Goal: Download file/media

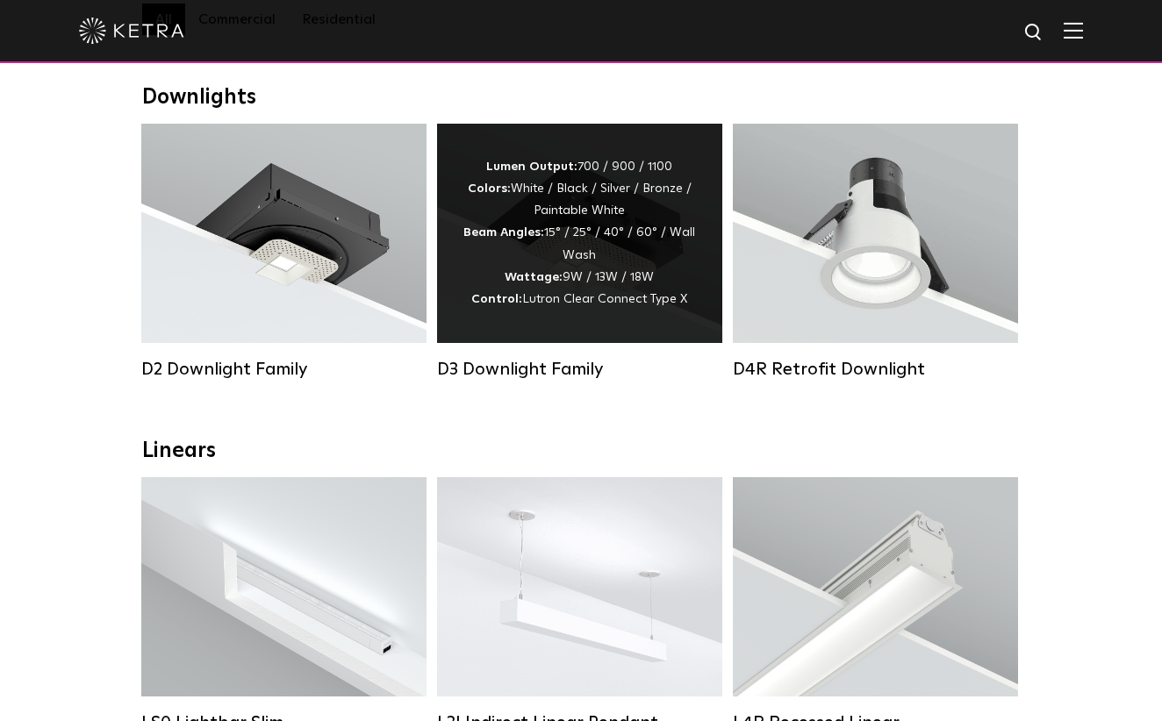
click at [596, 256] on div "Lumen Output: 700 / 900 / 1100 Colors: White / Black / Silver / Bronze / Painta…" at bounding box center [579, 233] width 233 height 154
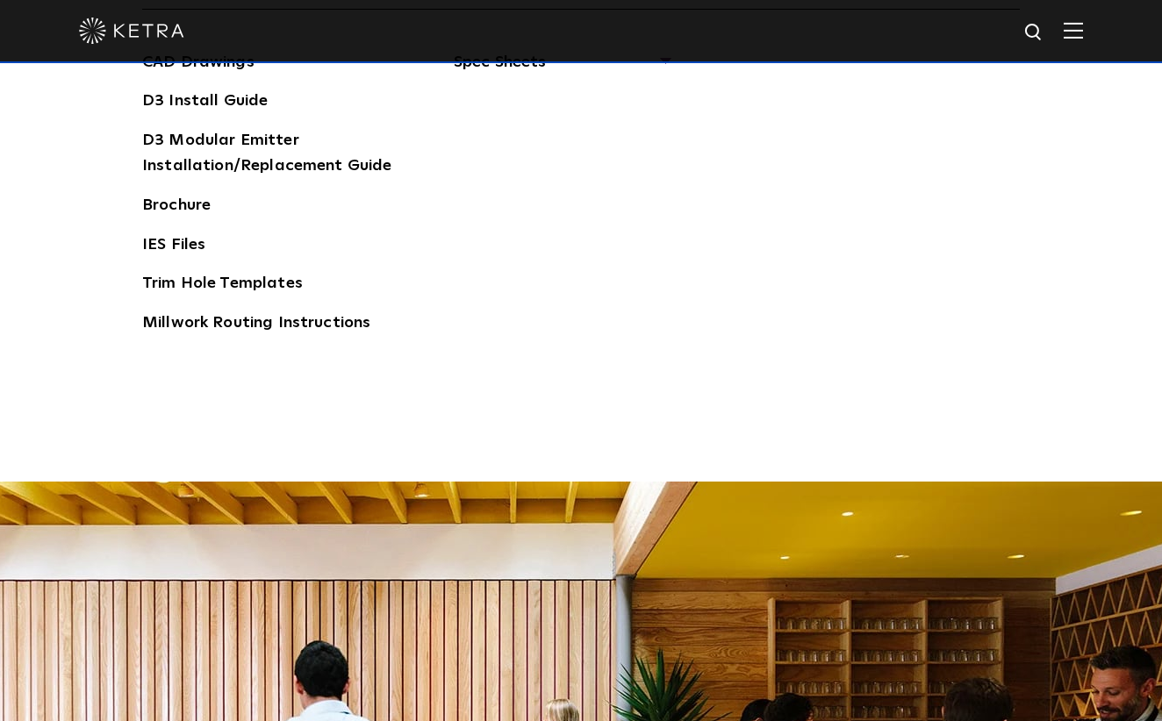
scroll to position [2633, 0]
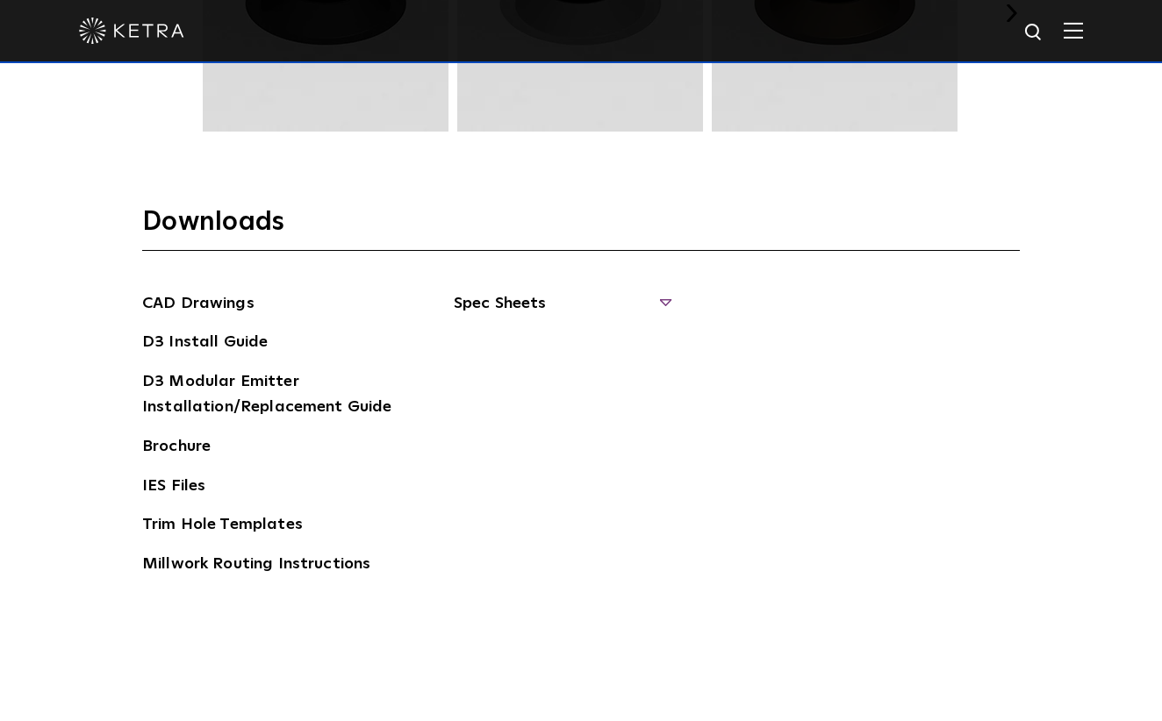
click at [664, 299] on span "Spec Sheets" at bounding box center [561, 310] width 215 height 39
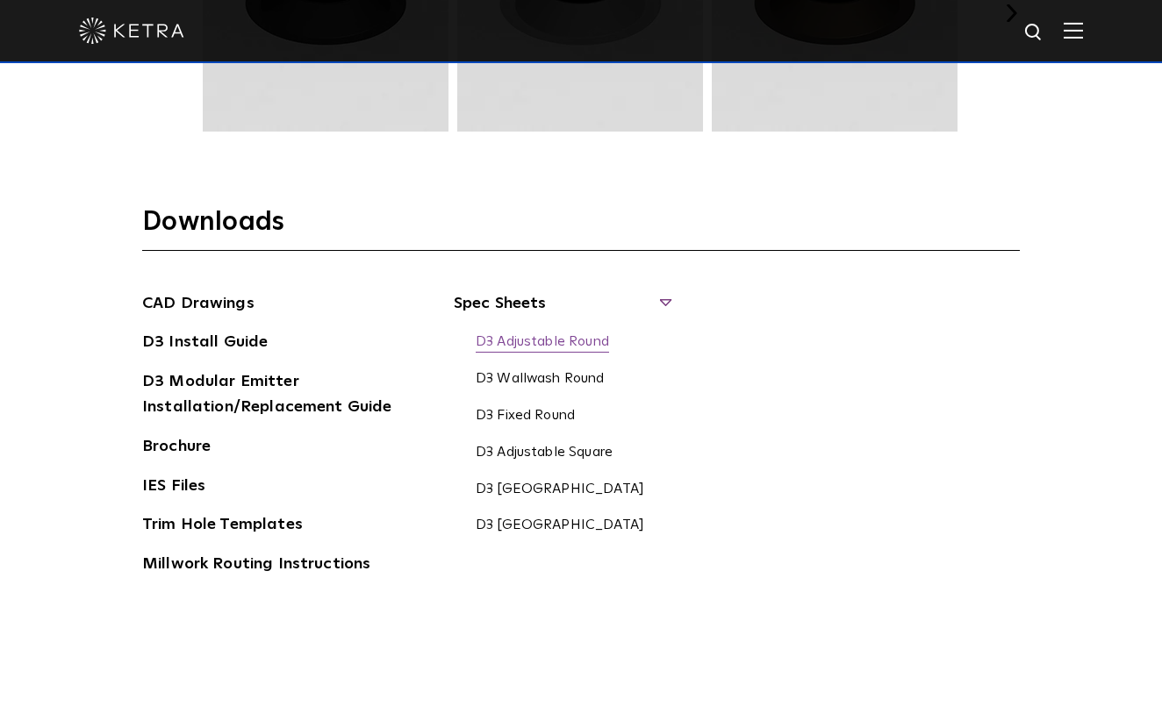
click at [581, 342] on link "D3 Adjustable Round" at bounding box center [542, 342] width 133 height 19
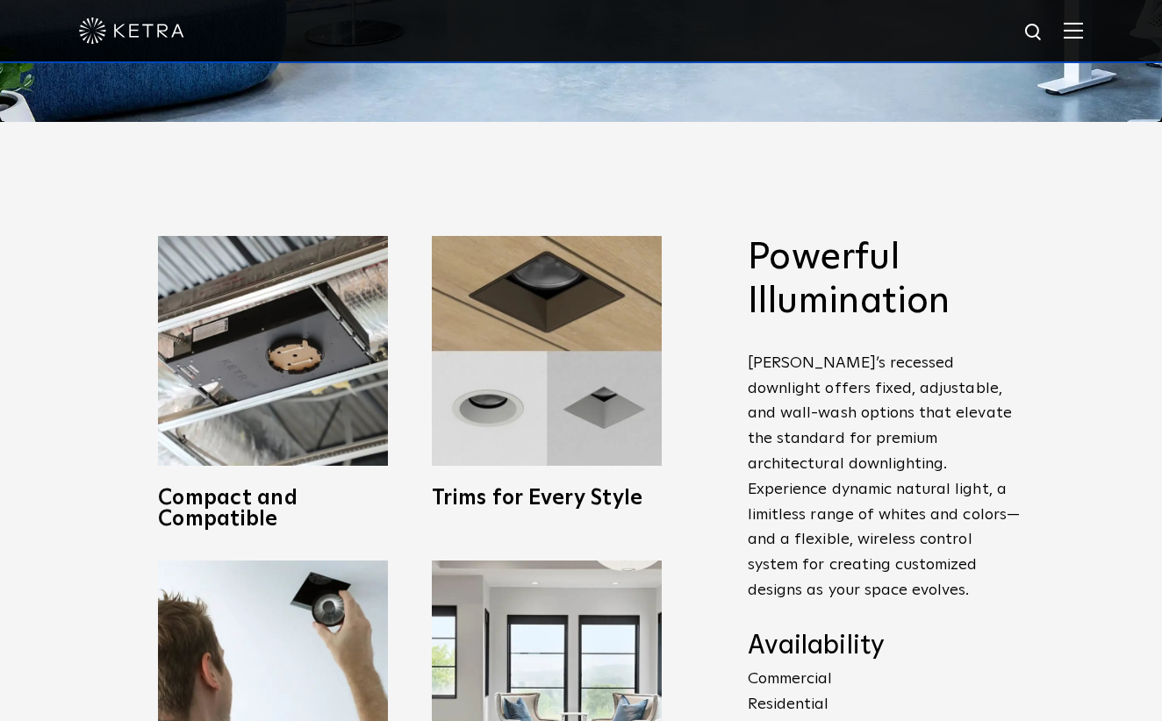
scroll to position [614, 0]
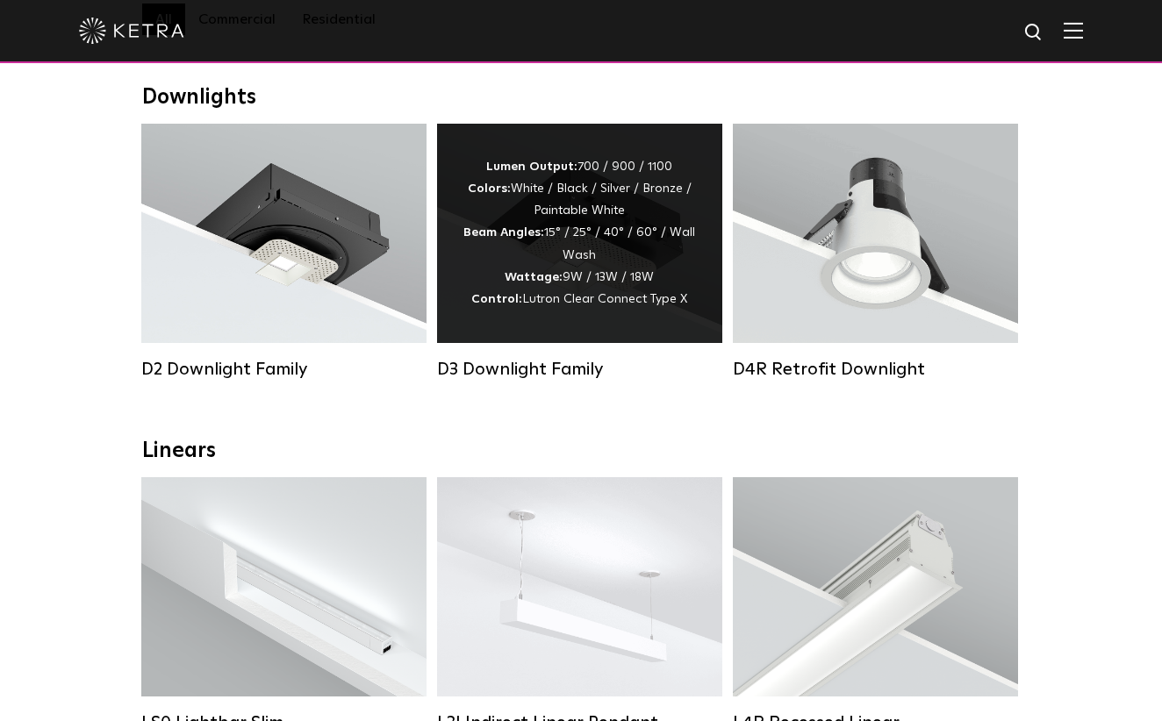
click at [589, 290] on div "Lumen Output: 700 / 900 / 1100 Colors: White / Black / Silver / Bronze / Painta…" at bounding box center [579, 233] width 233 height 154
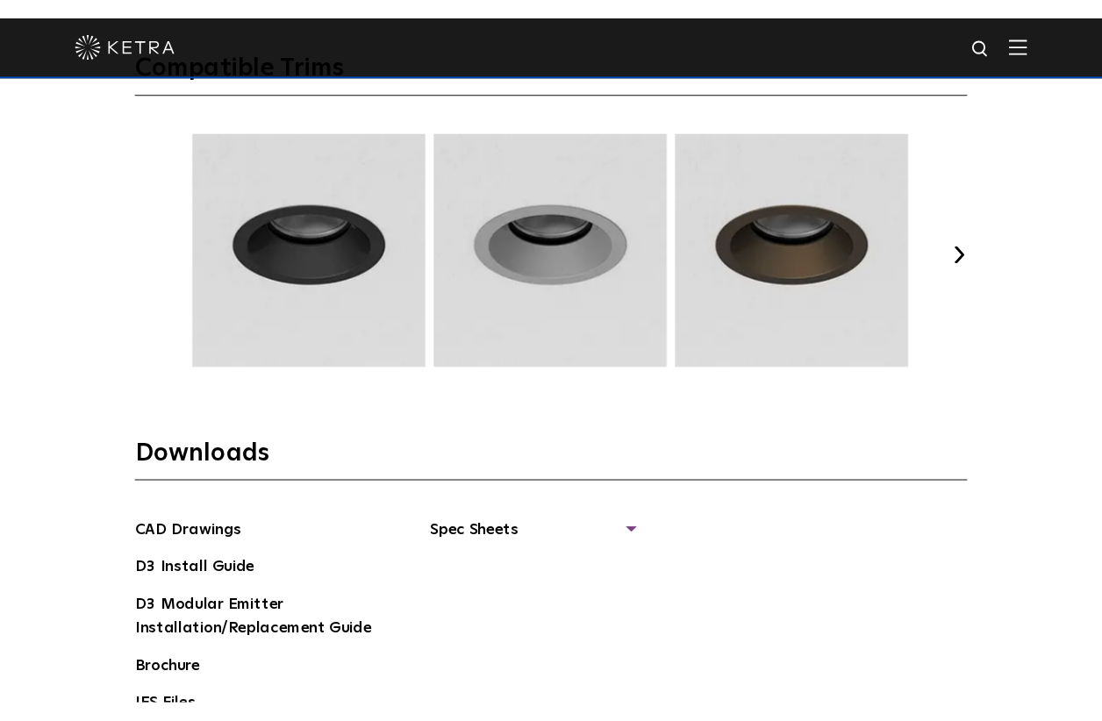
scroll to position [2633, 0]
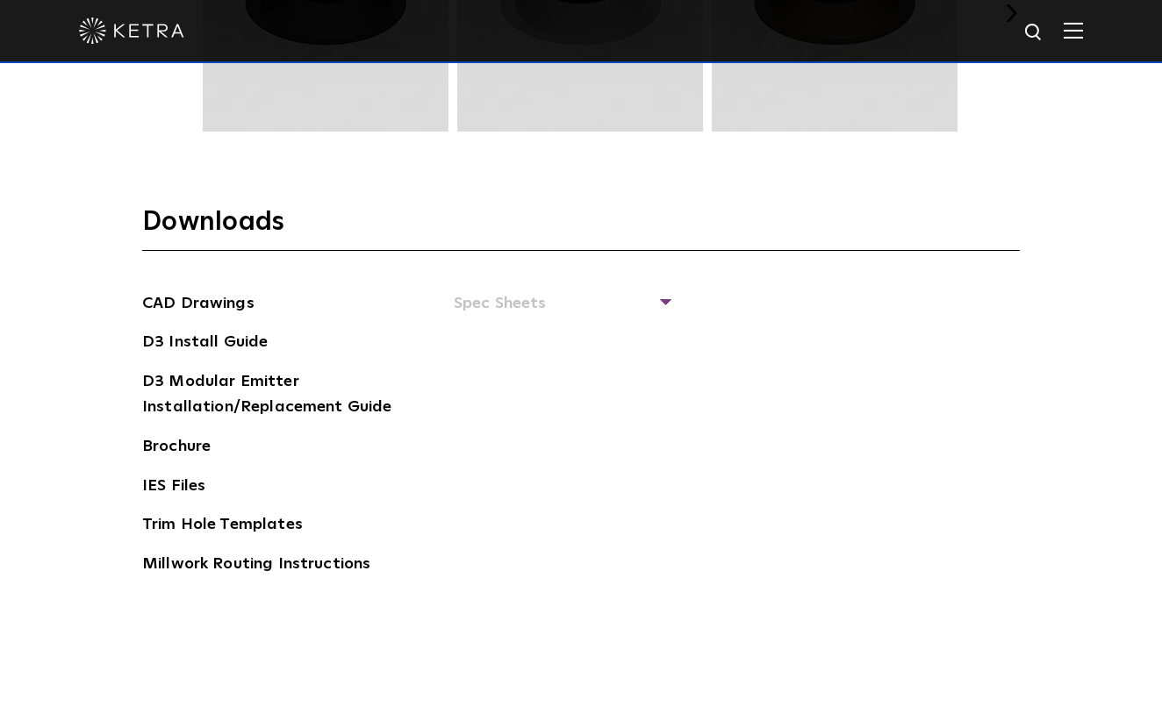
click at [671, 301] on div "CAD Drawings D3 Install Guide D3 Modular Emitter Installation/Replacement Guide…" at bounding box center [581, 441] width 878 height 300
click at [663, 300] on span "Spec Sheets" at bounding box center [561, 310] width 215 height 39
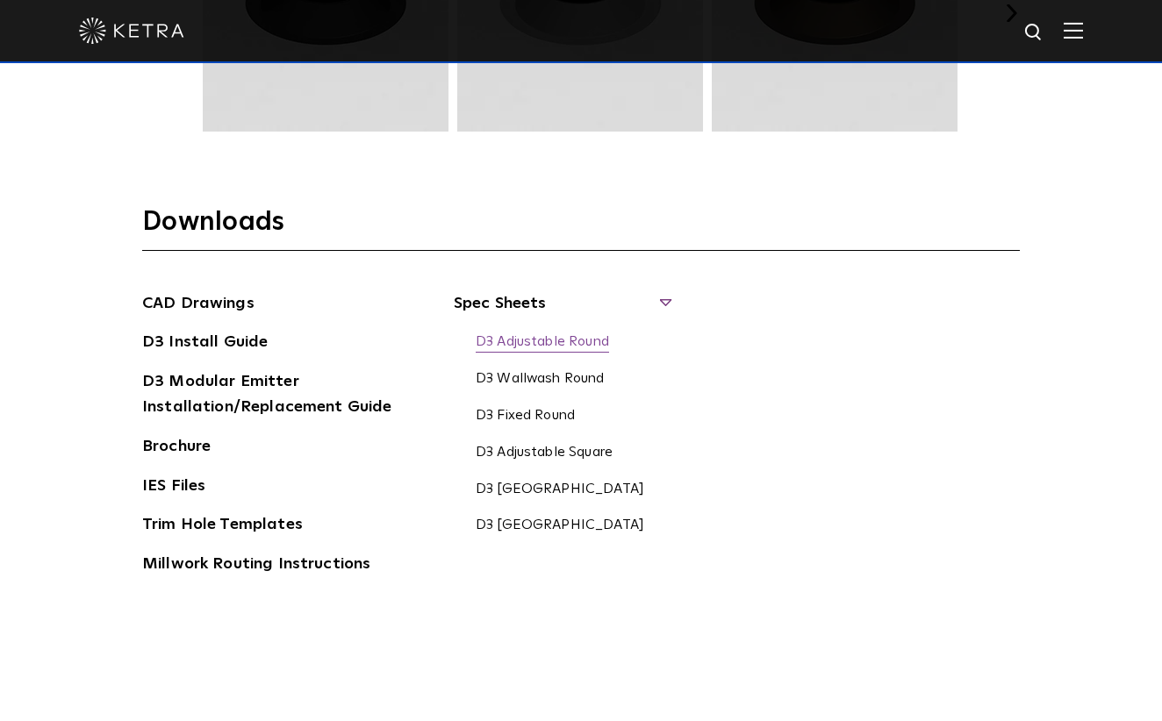
click at [552, 338] on link "D3 Adjustable Round" at bounding box center [542, 342] width 133 height 19
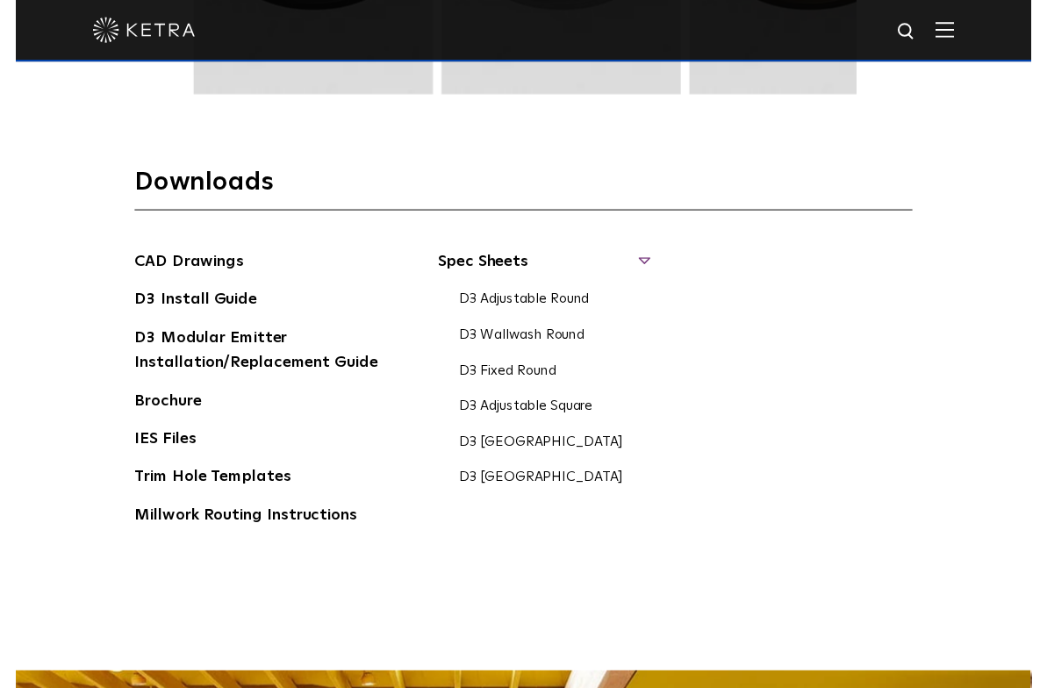
scroll to position [2599, 0]
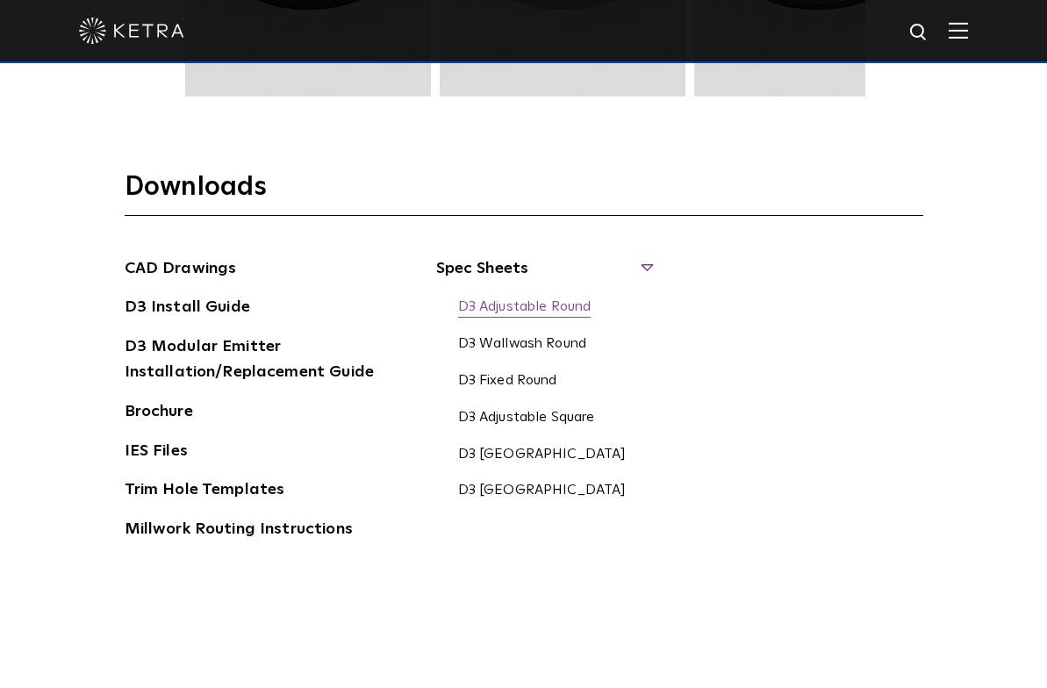
click at [533, 318] on link "D3 Adjustable Round" at bounding box center [524, 307] width 133 height 19
click at [537, 318] on link "D3 Adjustable Round" at bounding box center [524, 307] width 133 height 19
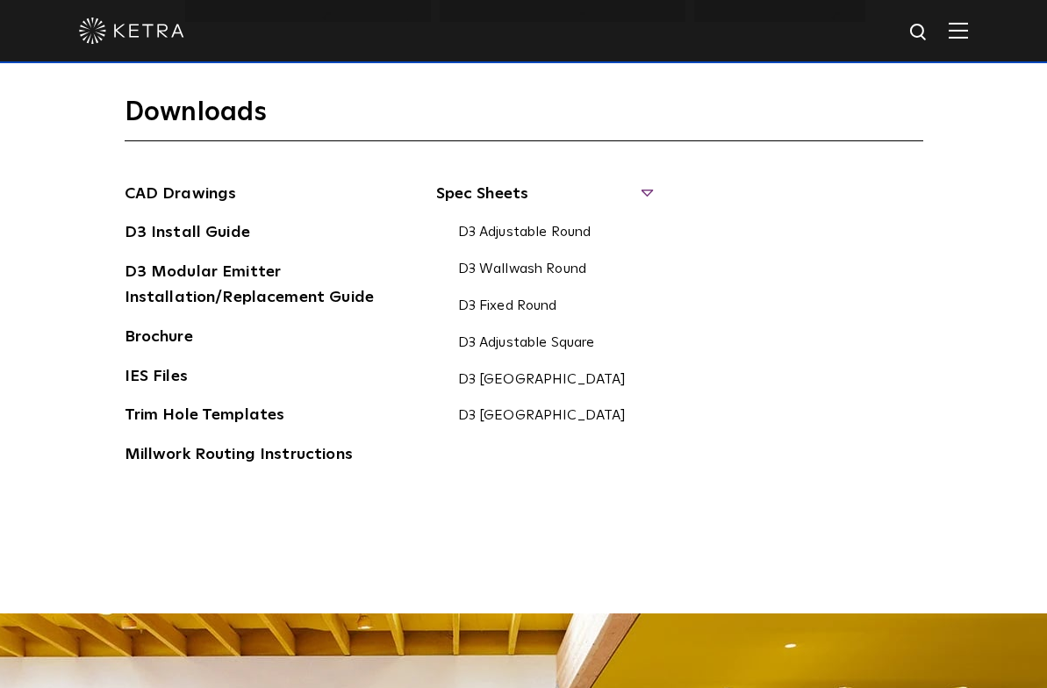
scroll to position [2687, 0]
